Goal: Information Seeking & Learning: Learn about a topic

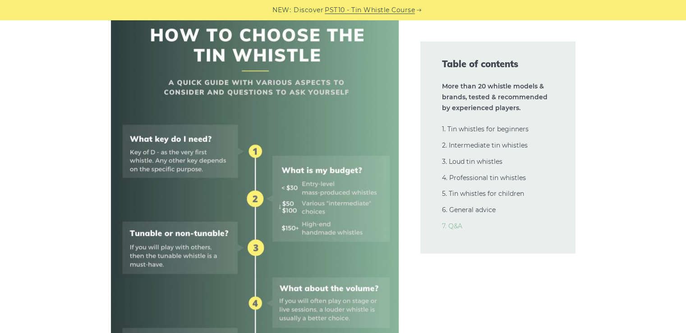
click at [457, 227] on link "7. Q&A" at bounding box center [452, 226] width 20 height 8
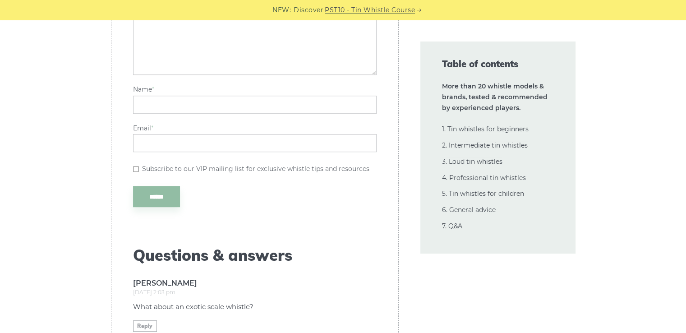
scroll to position [21229, 0]
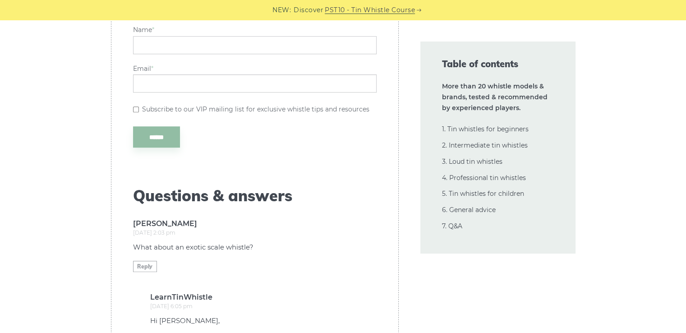
click at [499, 148] on link "2. Intermediate tin whistles" at bounding box center [485, 145] width 86 height 8
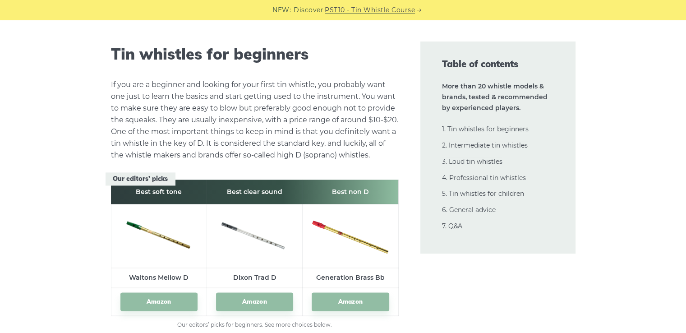
scroll to position [0, 0]
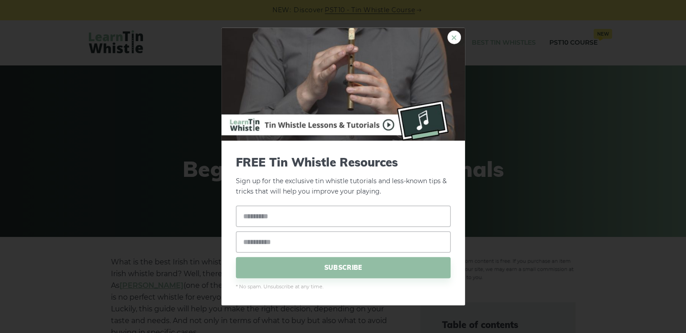
click at [456, 39] on link "×" at bounding box center [455, 38] width 14 height 14
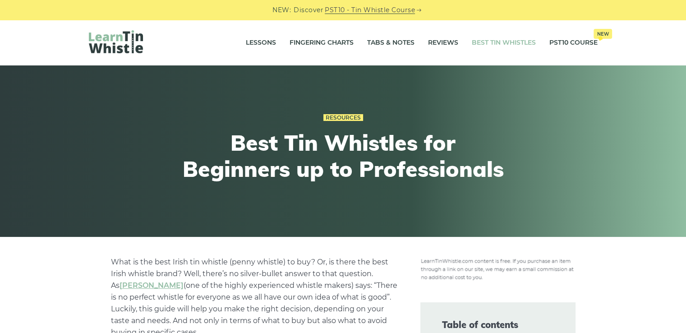
click at [125, 46] on img at bounding box center [116, 41] width 54 height 23
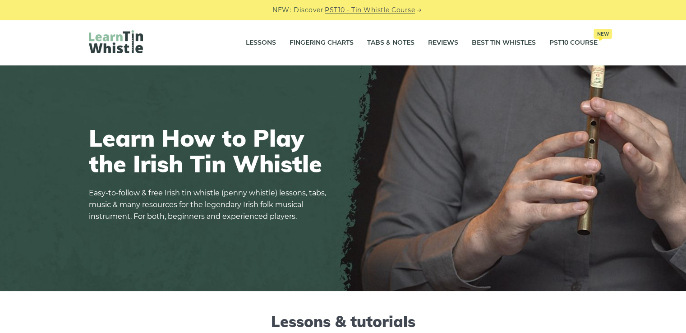
click at [251, 40] on link "Lessons" at bounding box center [261, 43] width 30 height 23
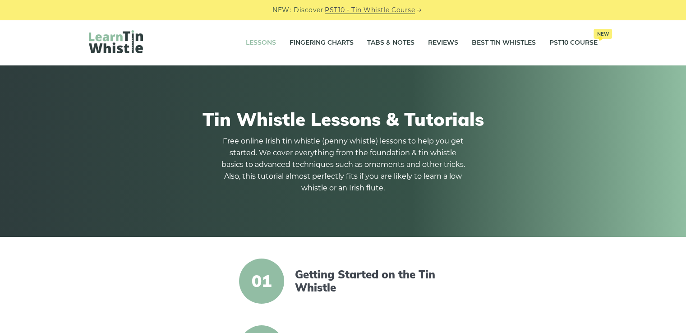
click at [321, 42] on link "Fingering Charts" at bounding box center [322, 43] width 64 height 23
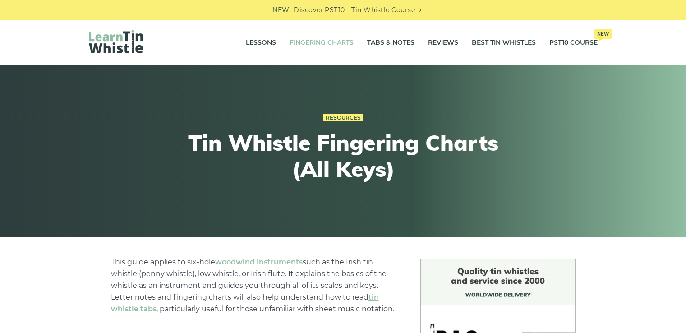
click at [392, 42] on link "Tabs & Notes" at bounding box center [390, 43] width 47 height 23
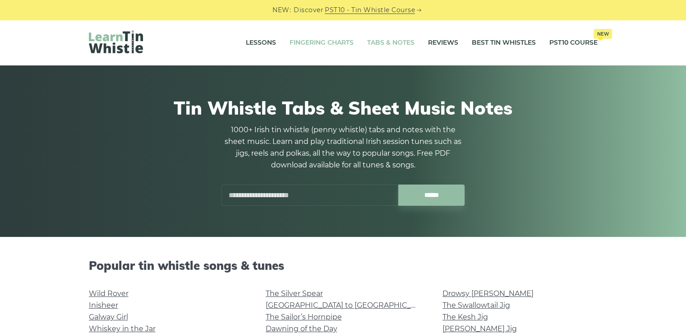
click at [326, 42] on link "Fingering Charts" at bounding box center [322, 43] width 64 height 23
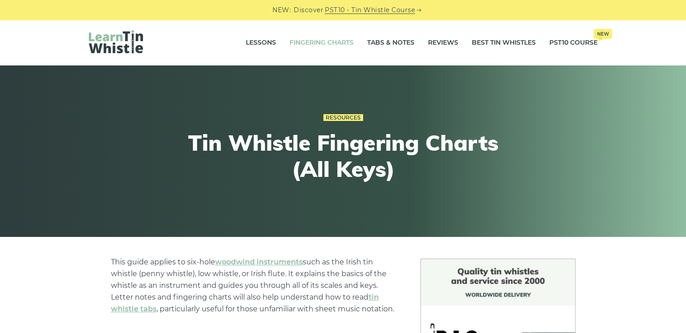
click at [347, 116] on link "Resources" at bounding box center [343, 117] width 40 height 7
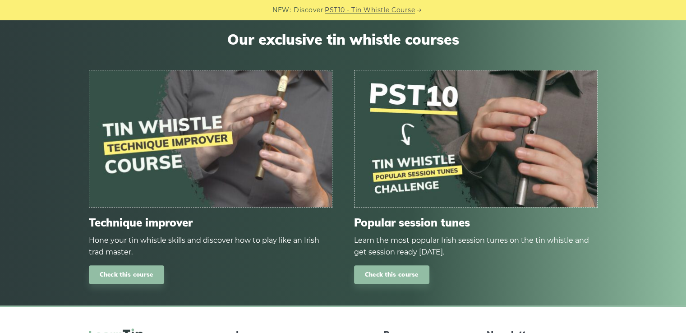
scroll to position [661, 0]
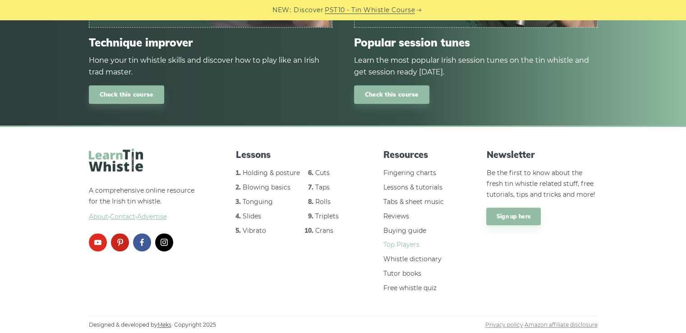
click at [402, 244] on link "Top Players" at bounding box center [401, 244] width 36 height 8
